Goal: Use online tool/utility: Use online tool/utility

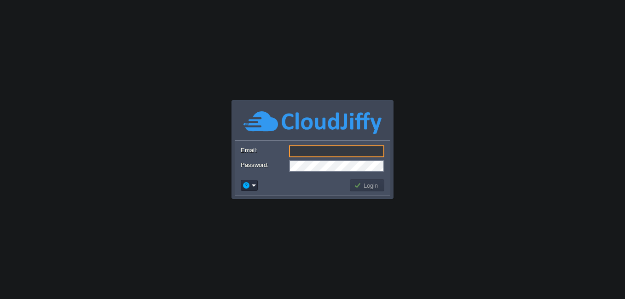
type input "[PERSON_NAME][EMAIL_ADDRESS][PERSON_NAME][DOMAIN_NAME]"
click at [368, 187] on button "Login" at bounding box center [367, 185] width 27 height 8
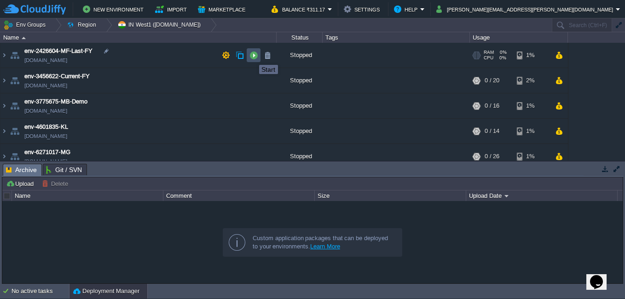
click at [253, 57] on button "button" at bounding box center [254, 55] width 8 height 8
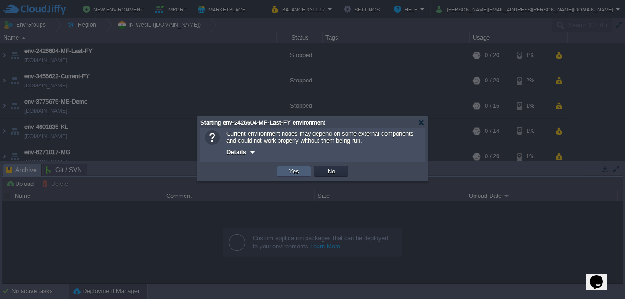
click at [283, 171] on td "Yes" at bounding box center [294, 171] width 35 height 11
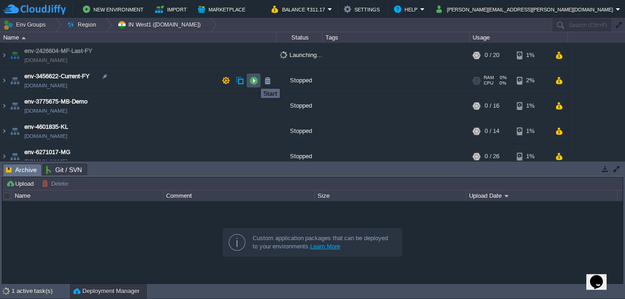
click at [254, 81] on button "button" at bounding box center [254, 80] width 8 height 8
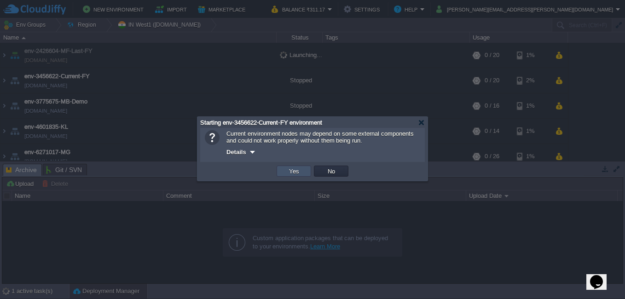
click at [287, 169] on button "Yes" at bounding box center [294, 171] width 16 height 8
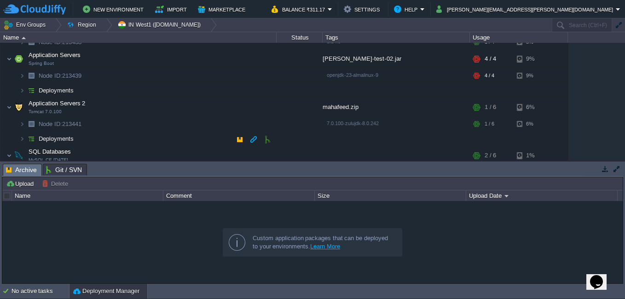
scroll to position [92, 0]
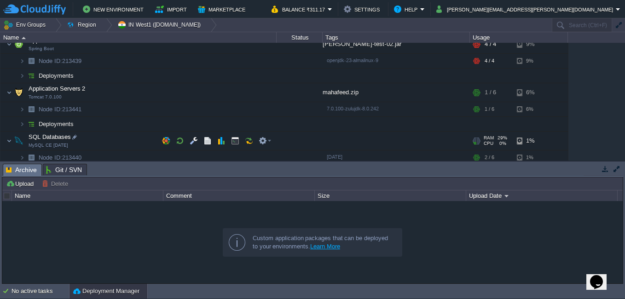
click at [31, 133] on td "SQL Databases MySQL CE [DATE]" at bounding box center [138, 141] width 276 height 19
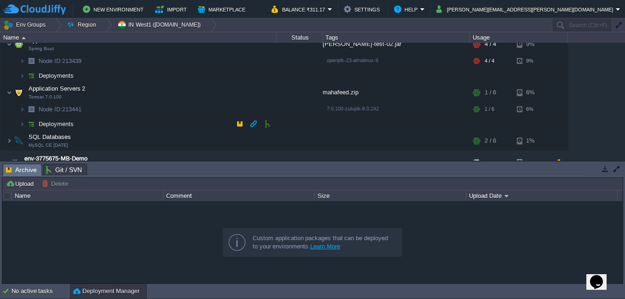
click at [25, 124] on img at bounding box center [31, 124] width 13 height 14
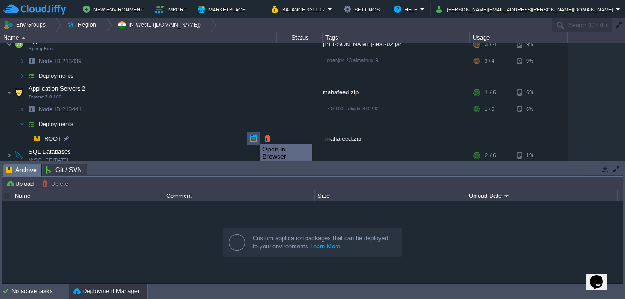
click at [253, 136] on button "button" at bounding box center [254, 138] width 8 height 8
